Goal: Find specific page/section: Find specific page/section

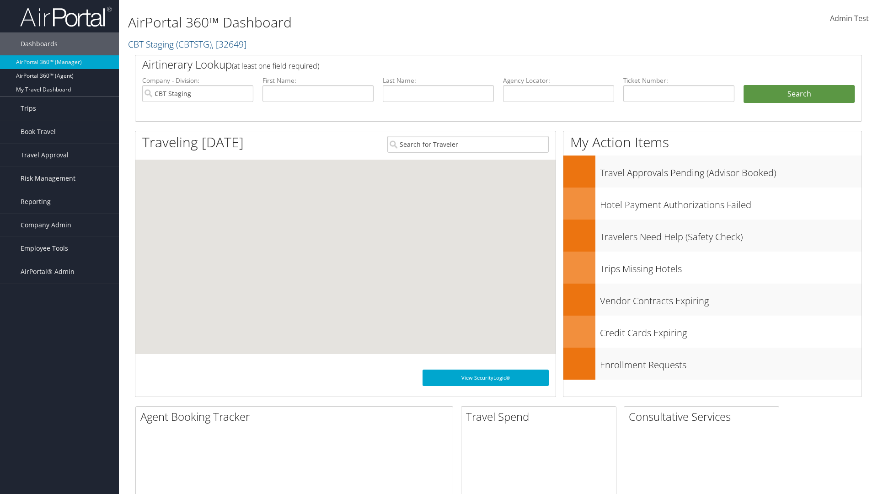
click at [59, 225] on span "Company Admin" at bounding box center [46, 224] width 51 height 23
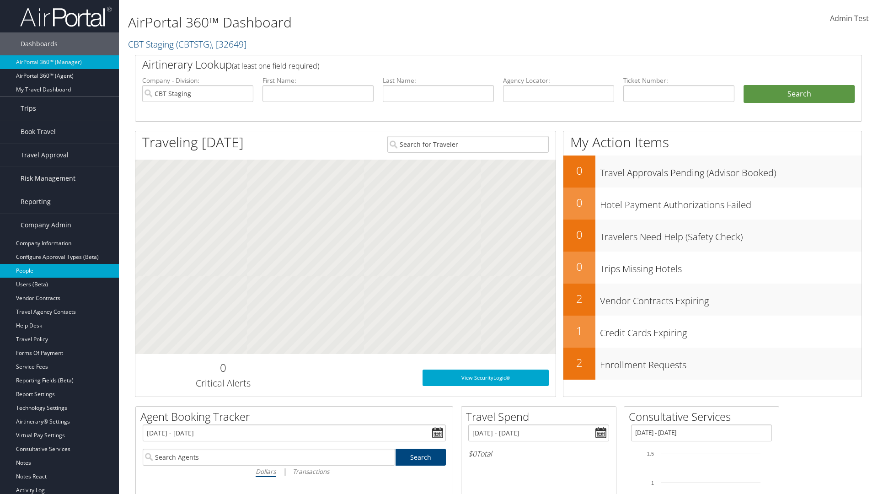
click at [59, 271] on link "People" at bounding box center [59, 271] width 119 height 14
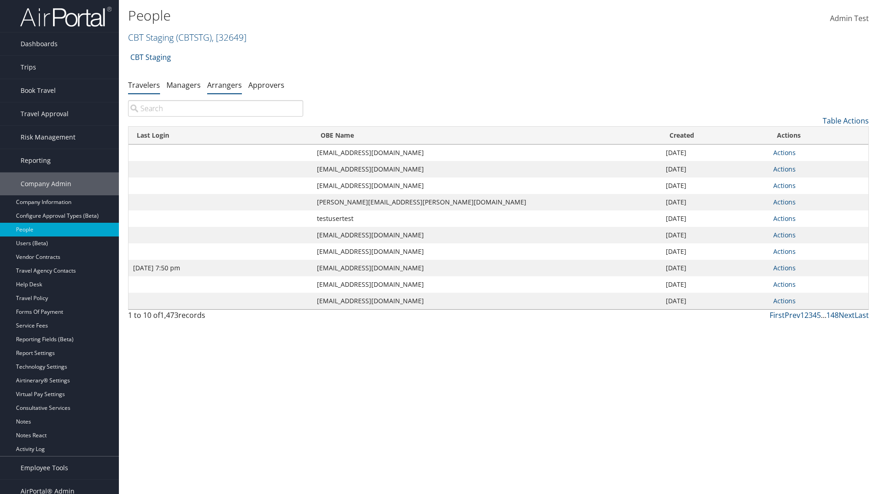
click at [224, 85] on link "Arrangers" at bounding box center [224, 85] width 35 height 10
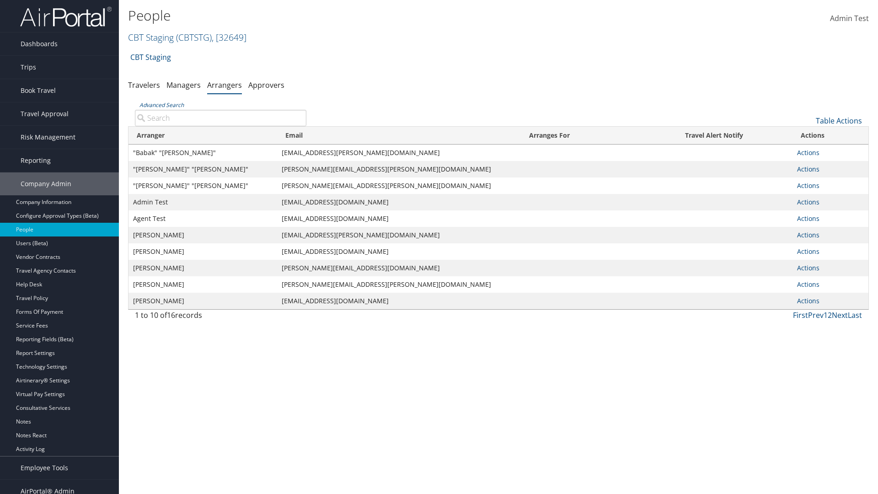
click at [220, 117] on input "Advanced Search" at bounding box center [220, 118] width 171 height 16
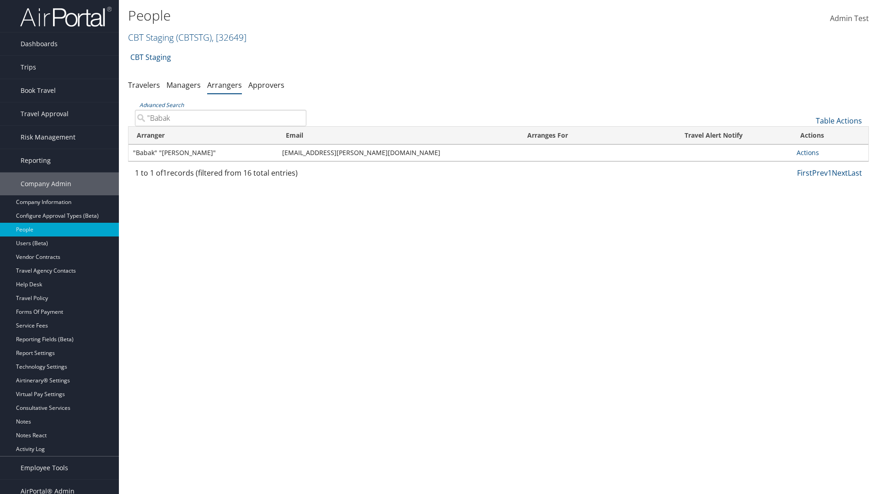
type input ""Babak""
